Goal: Task Accomplishment & Management: Manage account settings

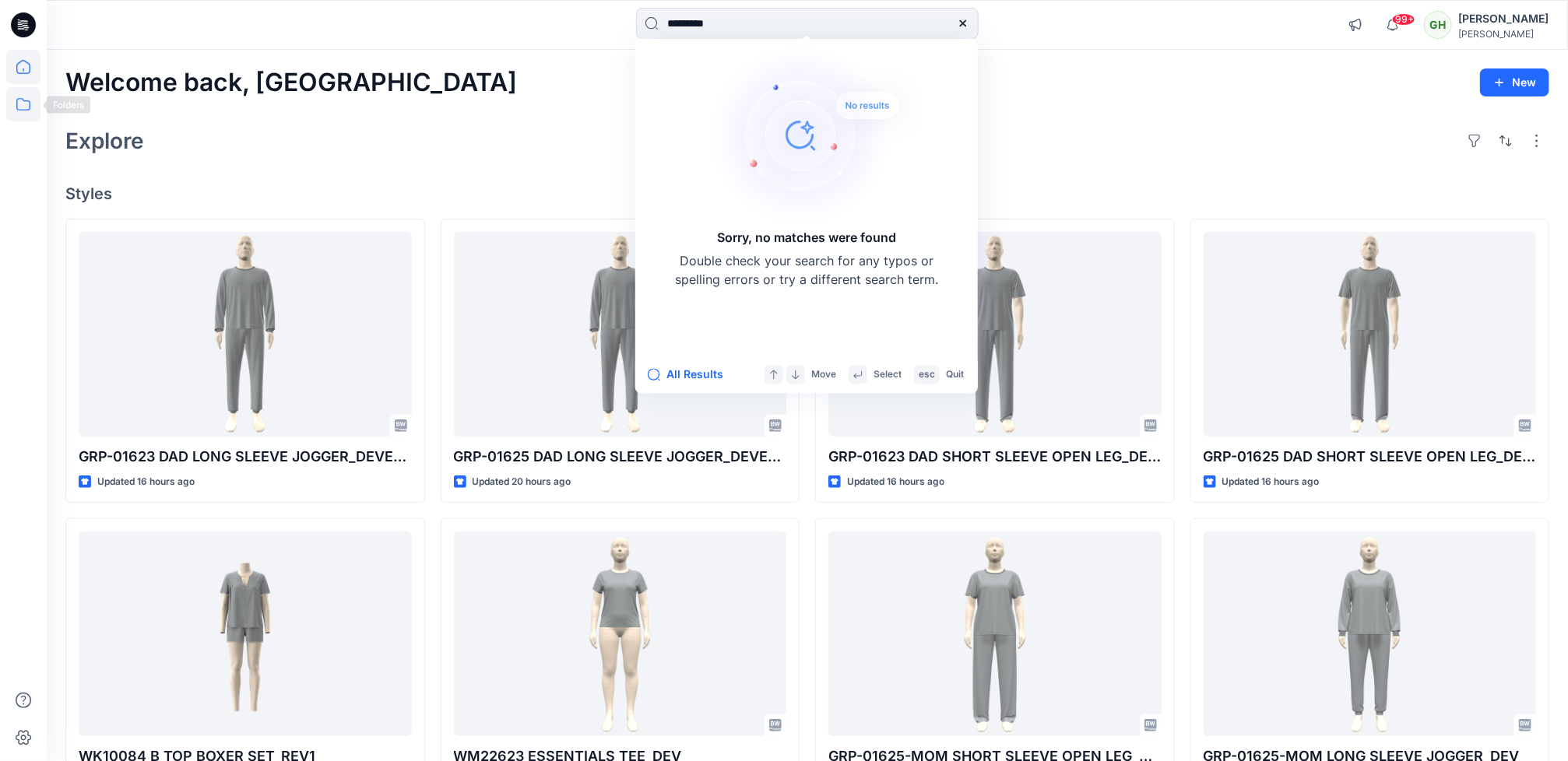
click at [19, 98] on icon at bounding box center [24, 104] width 34 height 34
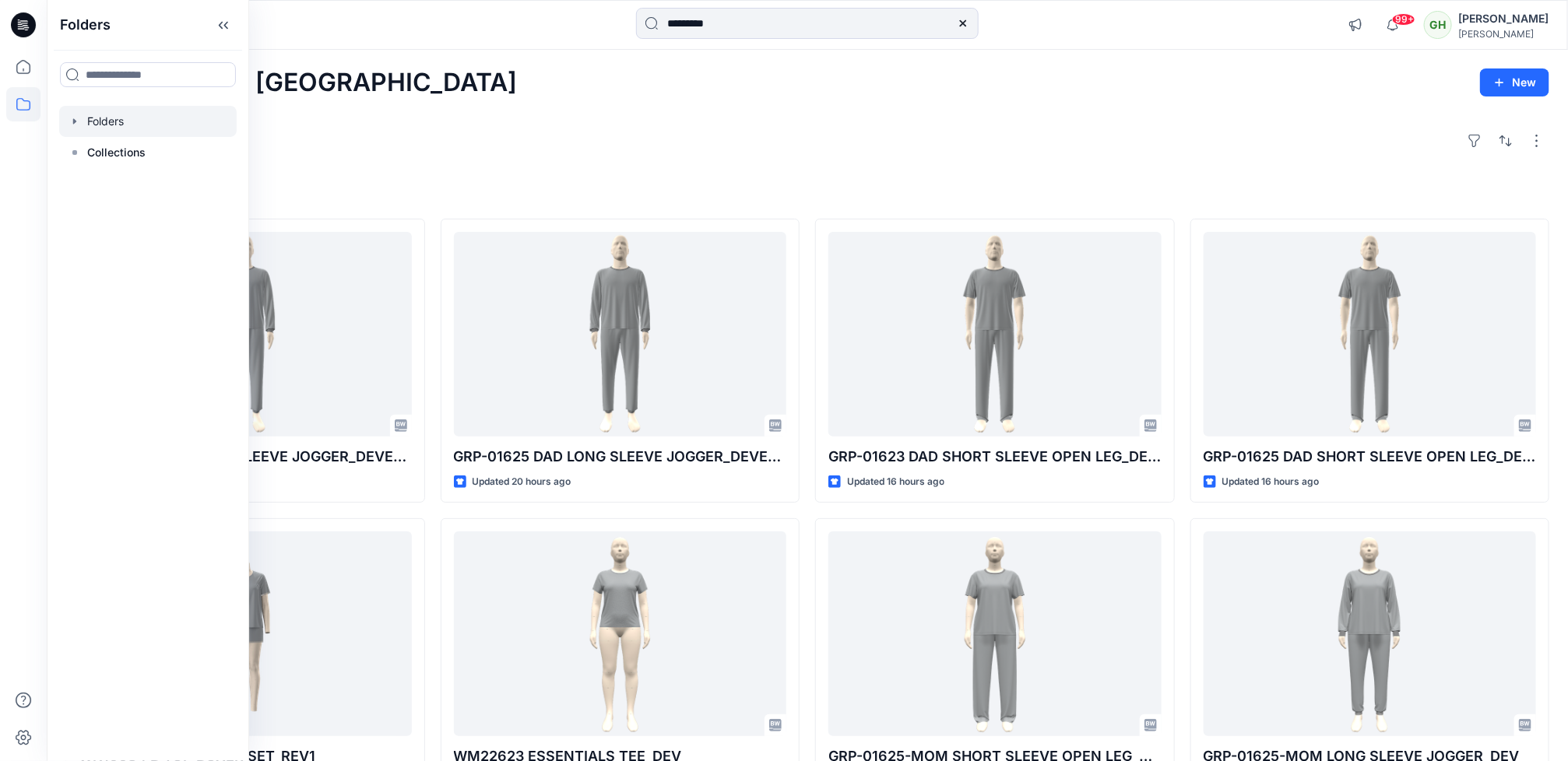
click at [87, 119] on div at bounding box center [148, 121] width 178 height 31
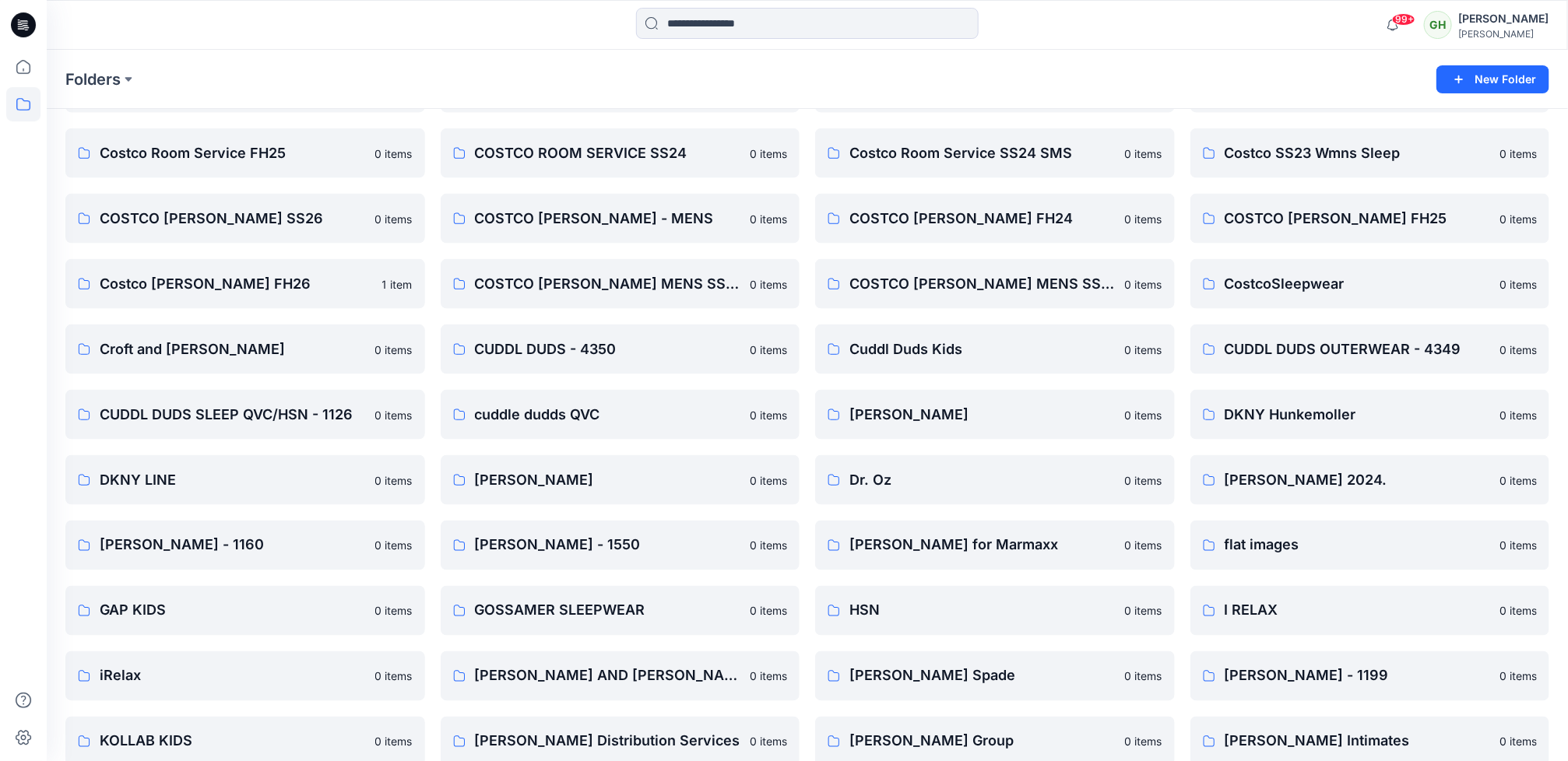
scroll to position [1051, 0]
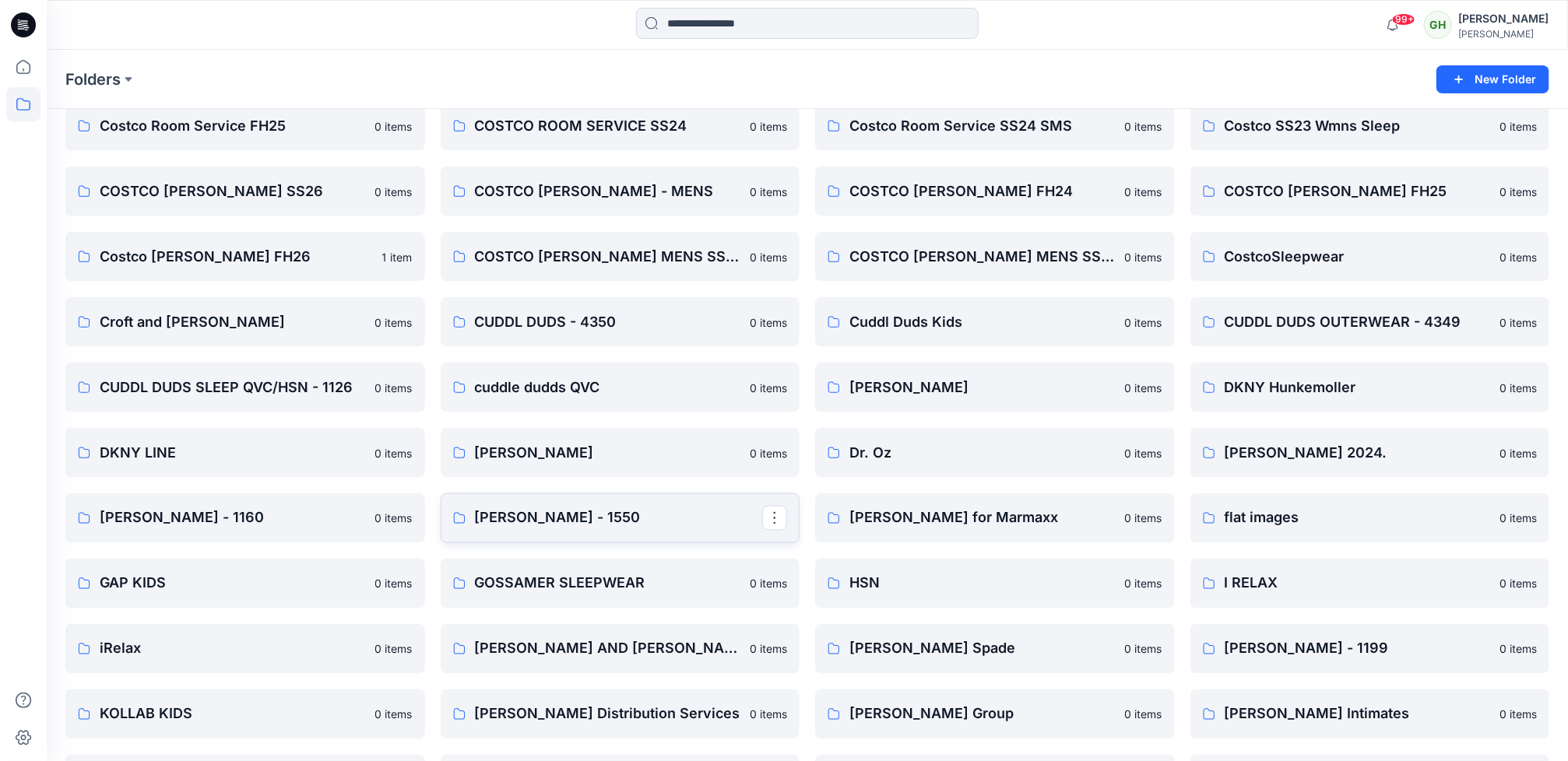
click at [498, 529] on link "[PERSON_NAME] - 1550" at bounding box center [620, 518] width 360 height 50
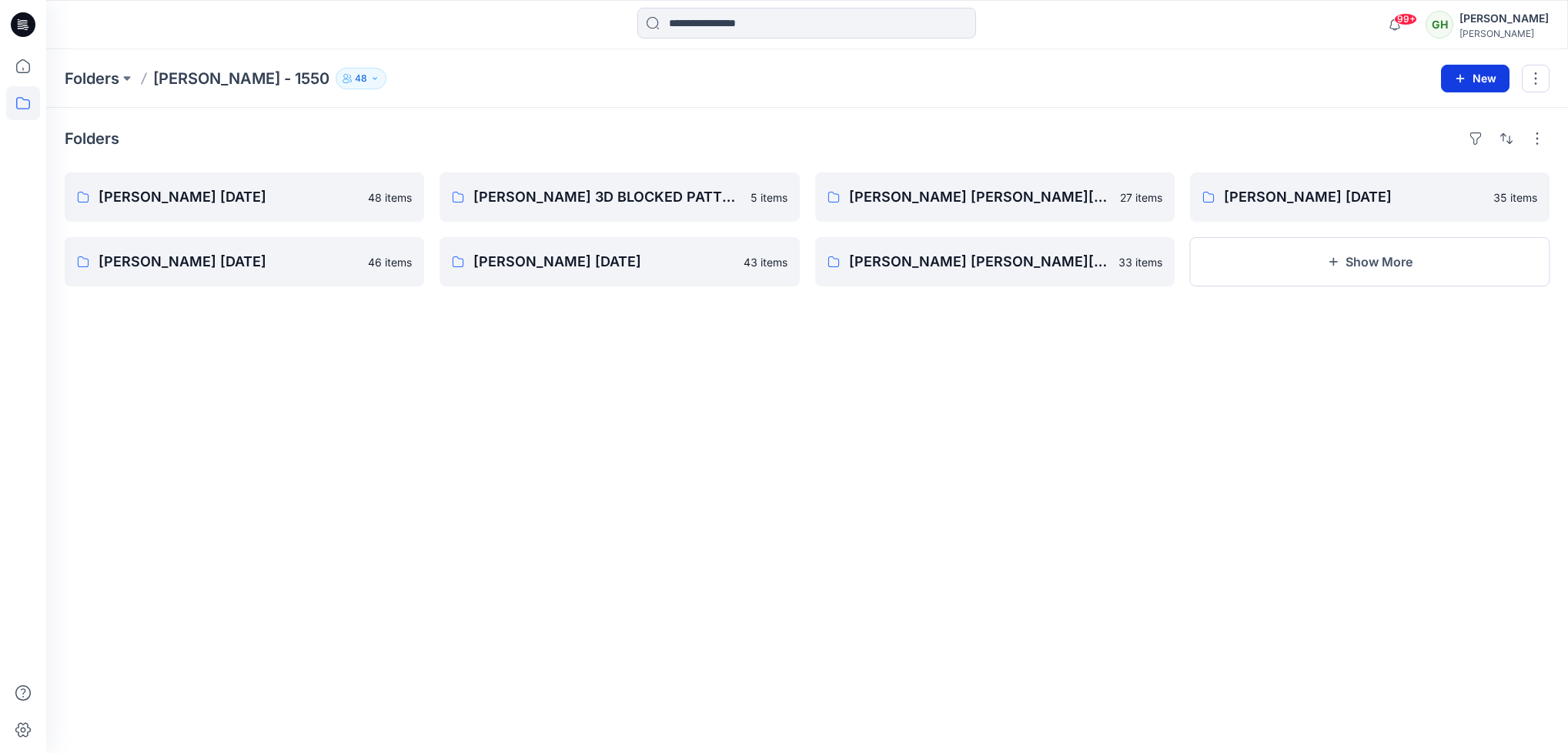
click at [1488, 77] on button "New" at bounding box center [1476, 79] width 69 height 28
click at [194, 215] on link "[PERSON_NAME] [DATE]" at bounding box center [245, 196] width 359 height 49
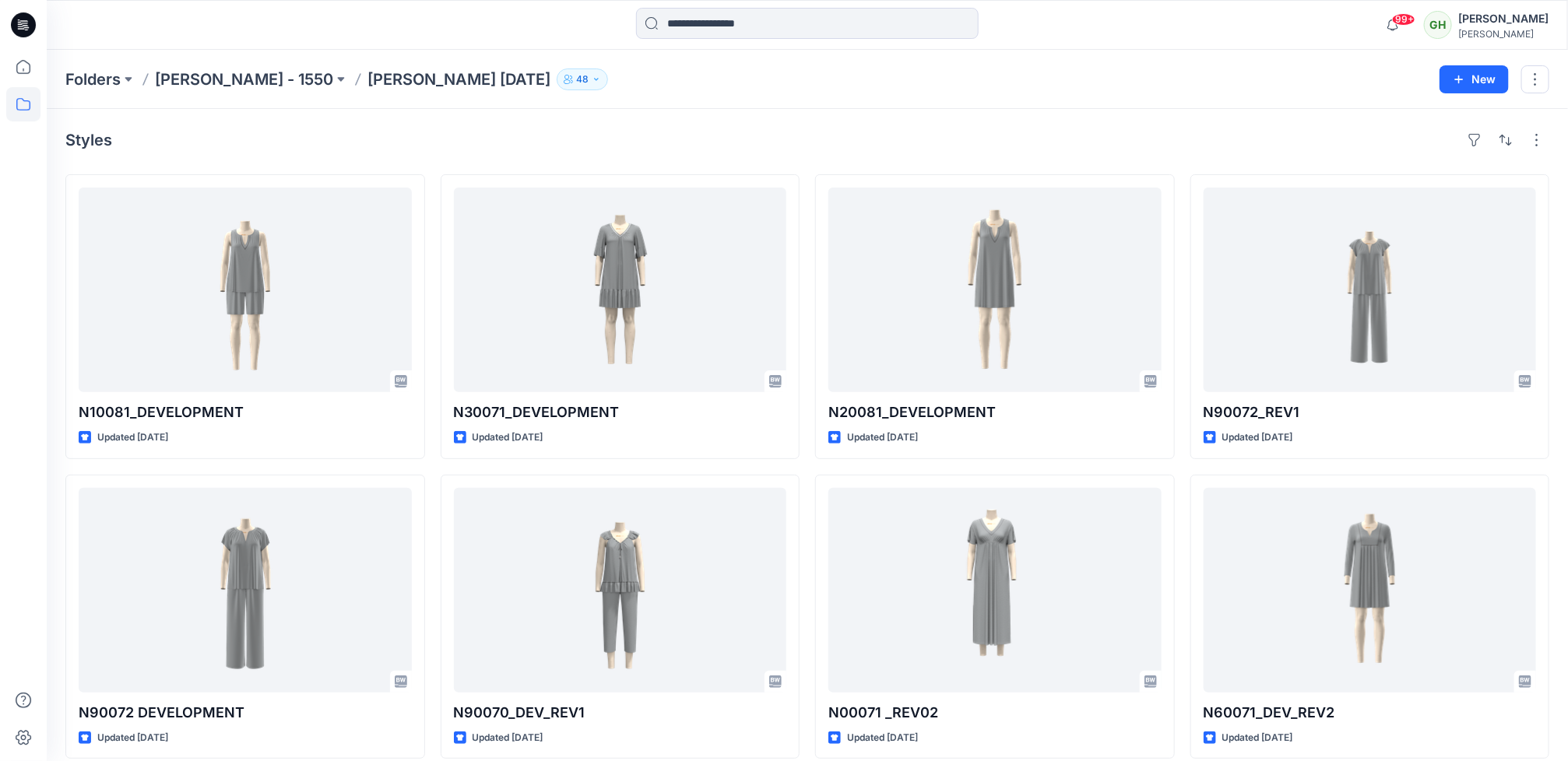
click at [352, 73] on icon at bounding box center [358, 79] width 12 height 12
click at [368, 74] on p "[PERSON_NAME] [DATE]" at bounding box center [459, 79] width 183 height 22
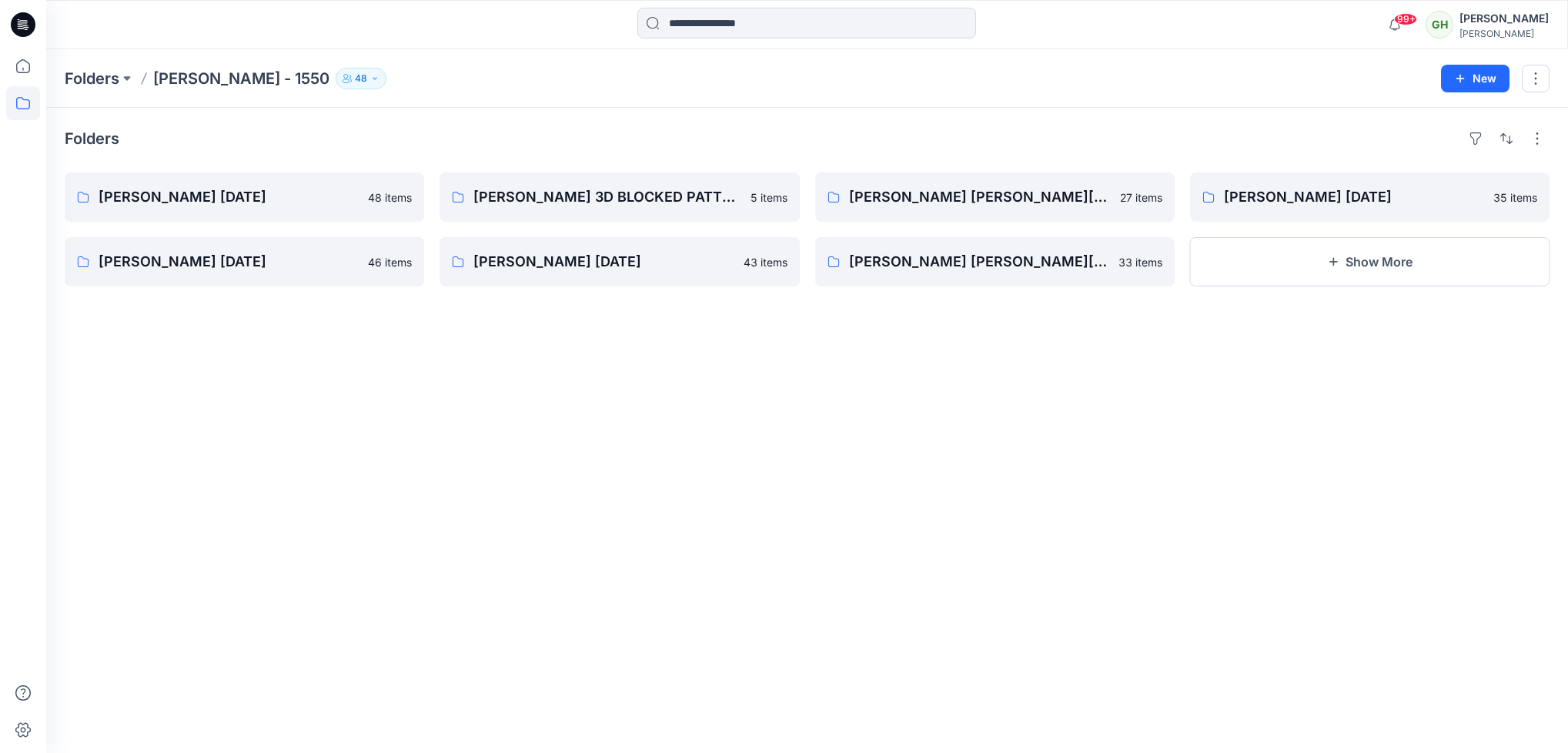
click at [342, 129] on div "Folders" at bounding box center [808, 139] width 1485 height 24
click at [1476, 79] on button "New" at bounding box center [1476, 79] width 69 height 28
click at [1423, 150] on p "New Folder" at bounding box center [1430, 145] width 57 height 16
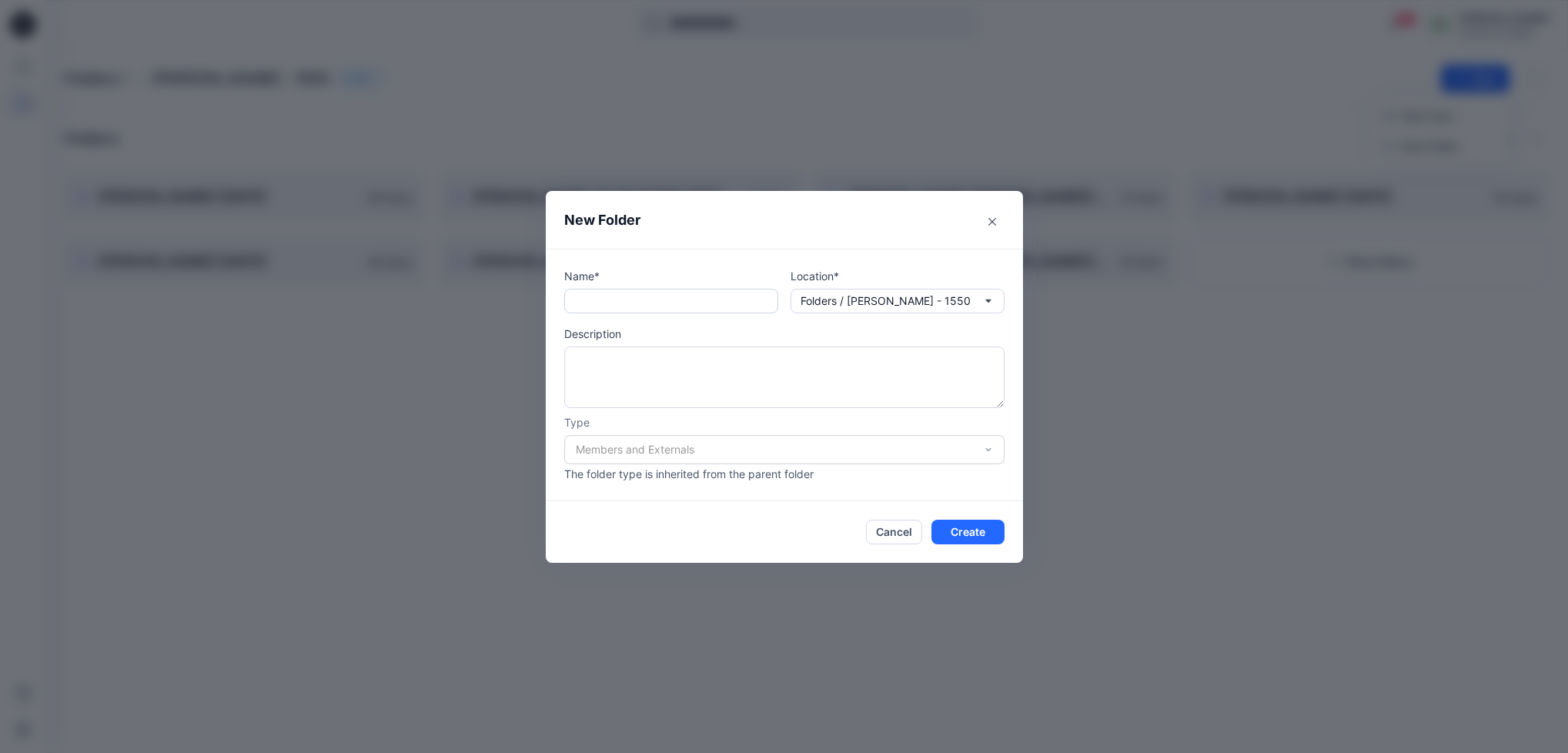
click at [627, 296] on input "text" at bounding box center [671, 301] width 214 height 24
paste input "**********"
drag, startPoint x: 654, startPoint y: 297, endPoint x: 633, endPoint y: 294, distance: 21.2
click at [633, 294] on input "**********" at bounding box center [671, 301] width 214 height 24
type input "**********"
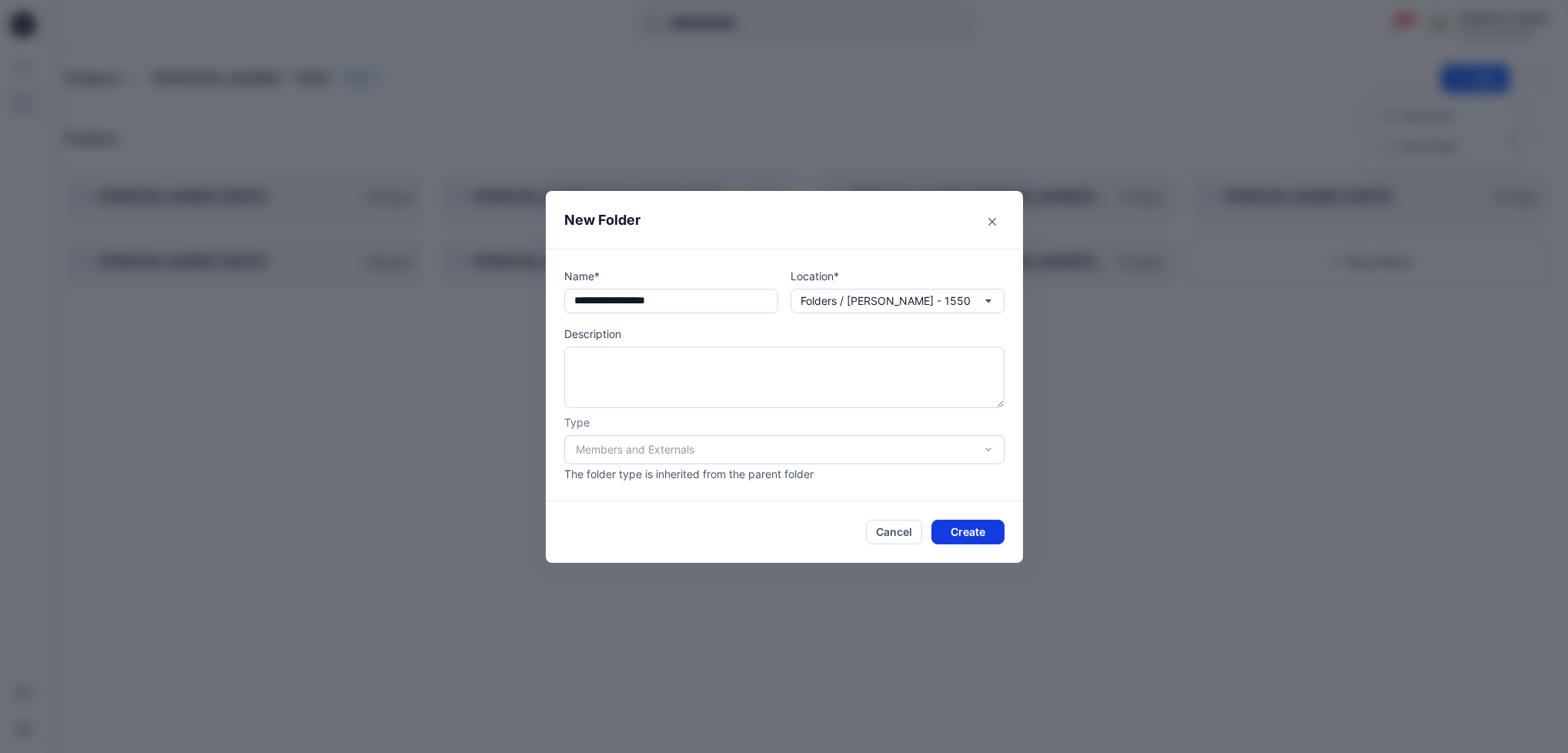
click at [979, 525] on button "Create" at bounding box center [968, 531] width 74 height 24
